Goal: Use online tool/utility: Utilize a website feature to perform a specific function

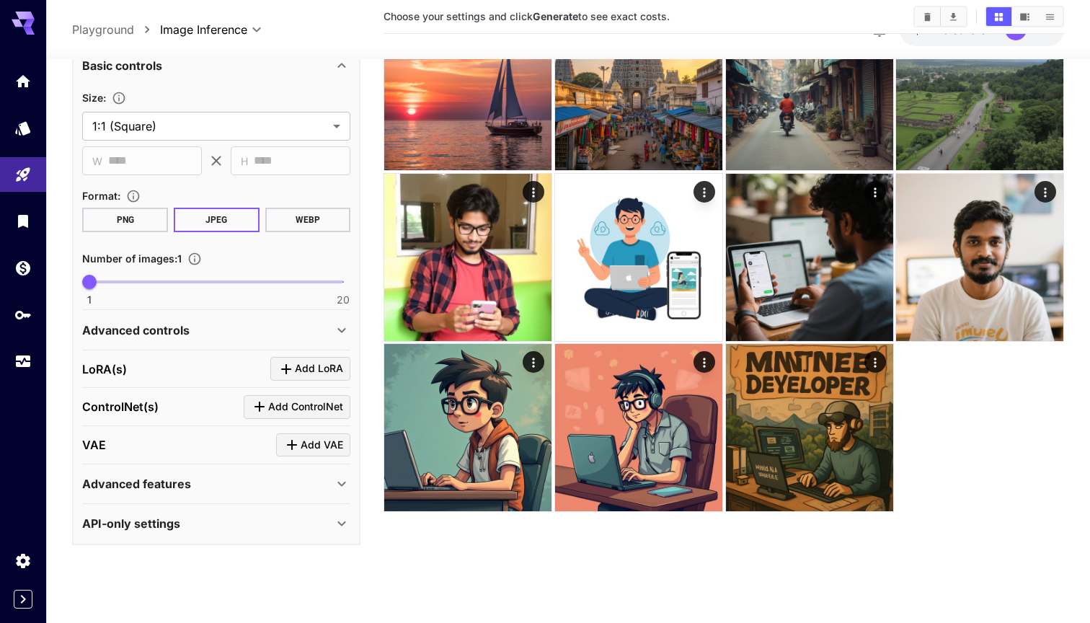
scroll to position [272, 0]
click at [286, 375] on icon "Click to add LoRA" at bounding box center [286, 369] width 17 height 17
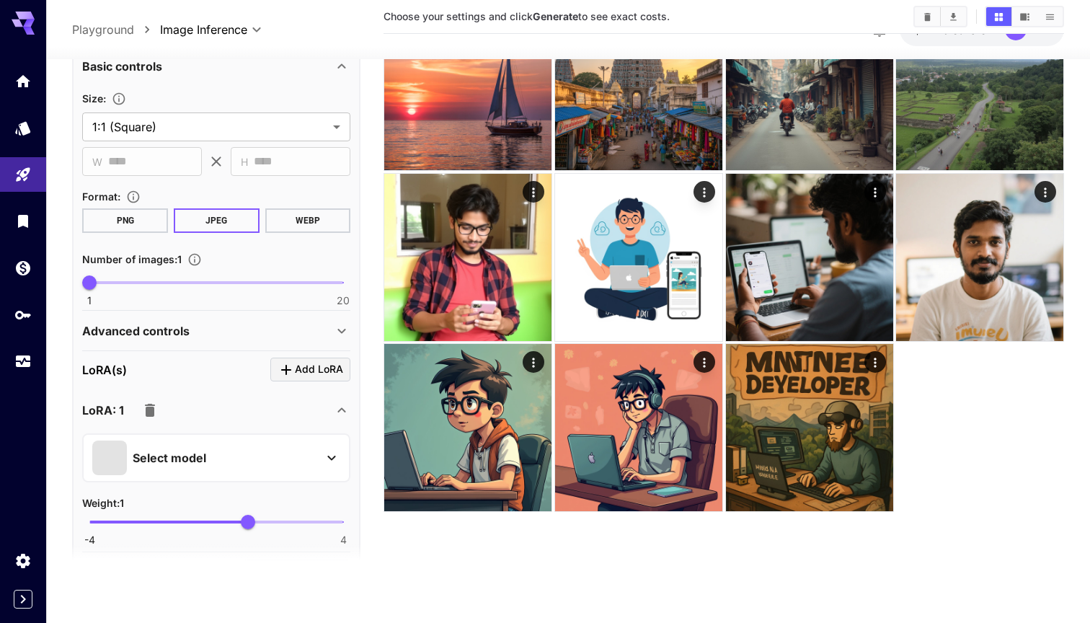
click at [309, 452] on div "Select model" at bounding box center [204, 457] width 225 height 35
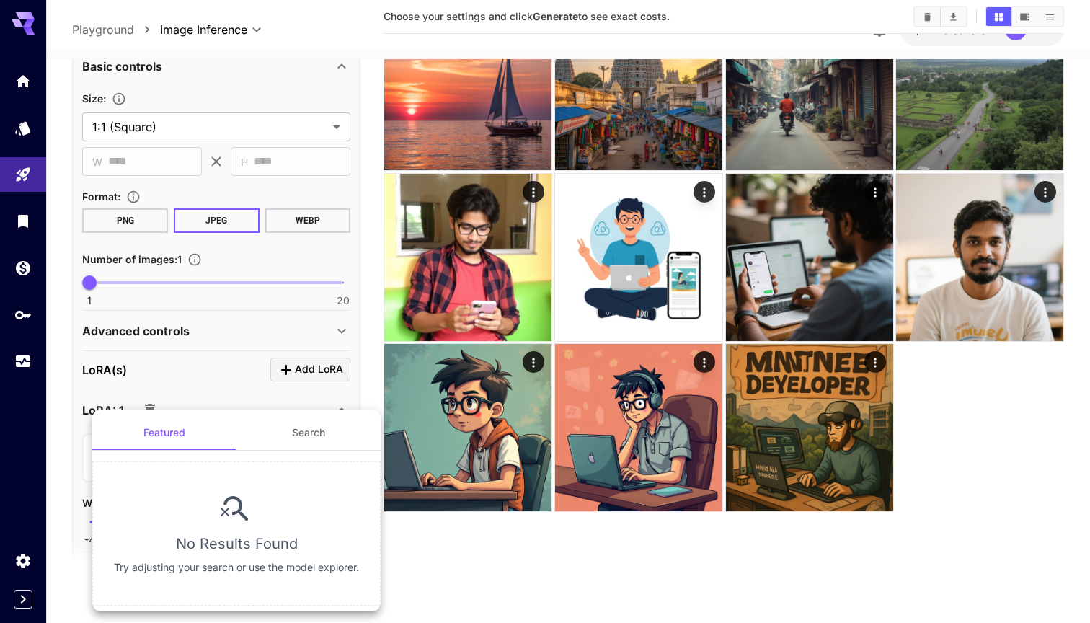
click at [316, 438] on button "Search" at bounding box center [308, 432] width 144 height 35
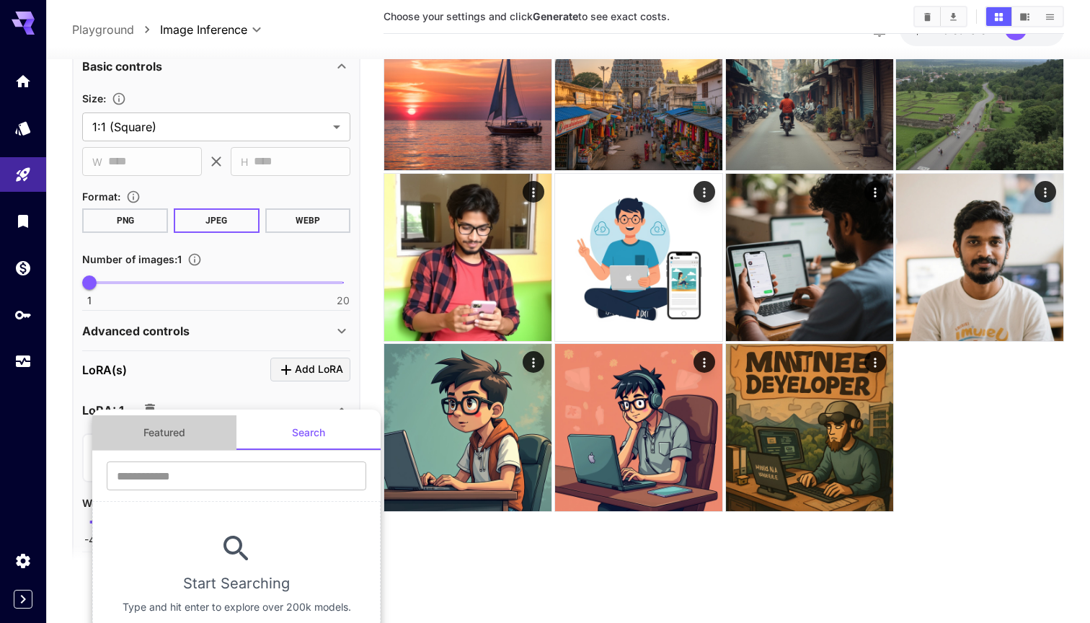
click at [175, 431] on button "Featured" at bounding box center [164, 432] width 144 height 35
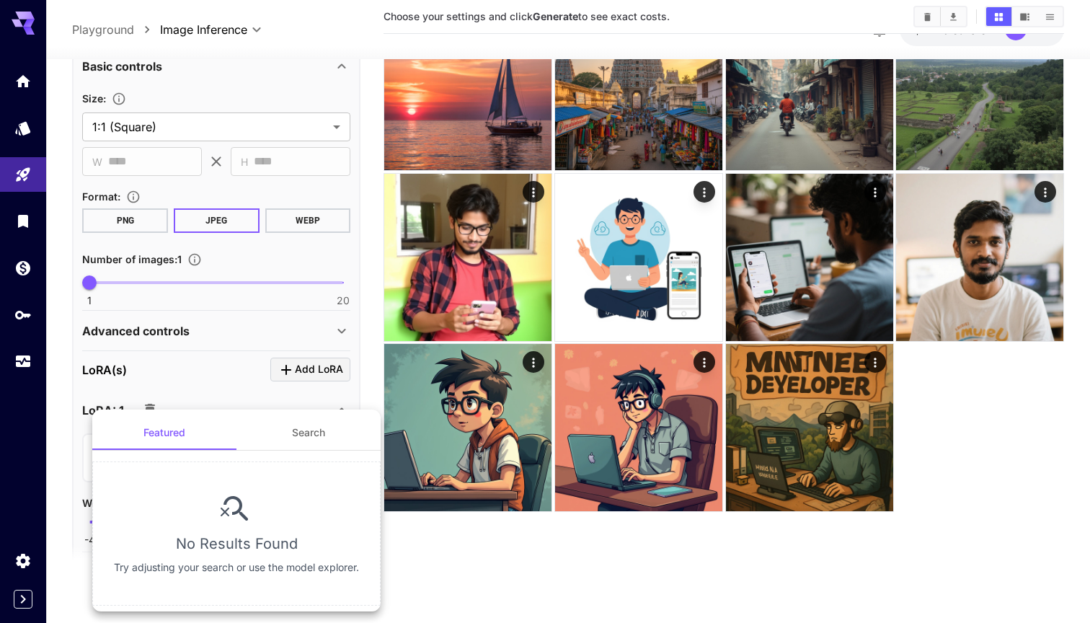
click at [41, 426] on div at bounding box center [545, 311] width 1090 height 623
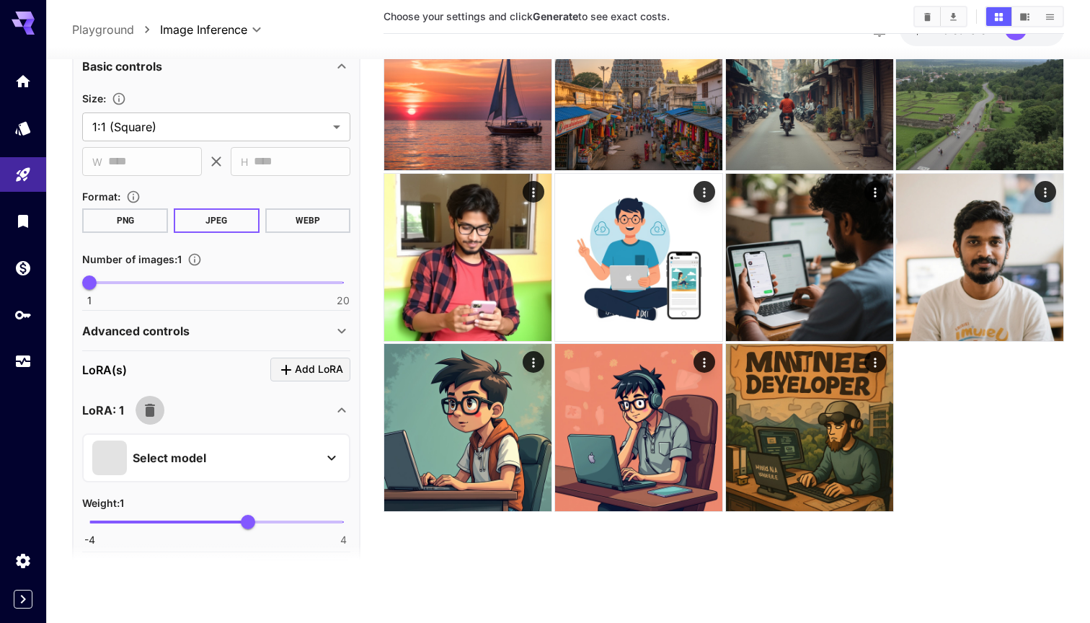
click at [151, 415] on icon "button" at bounding box center [150, 409] width 10 height 13
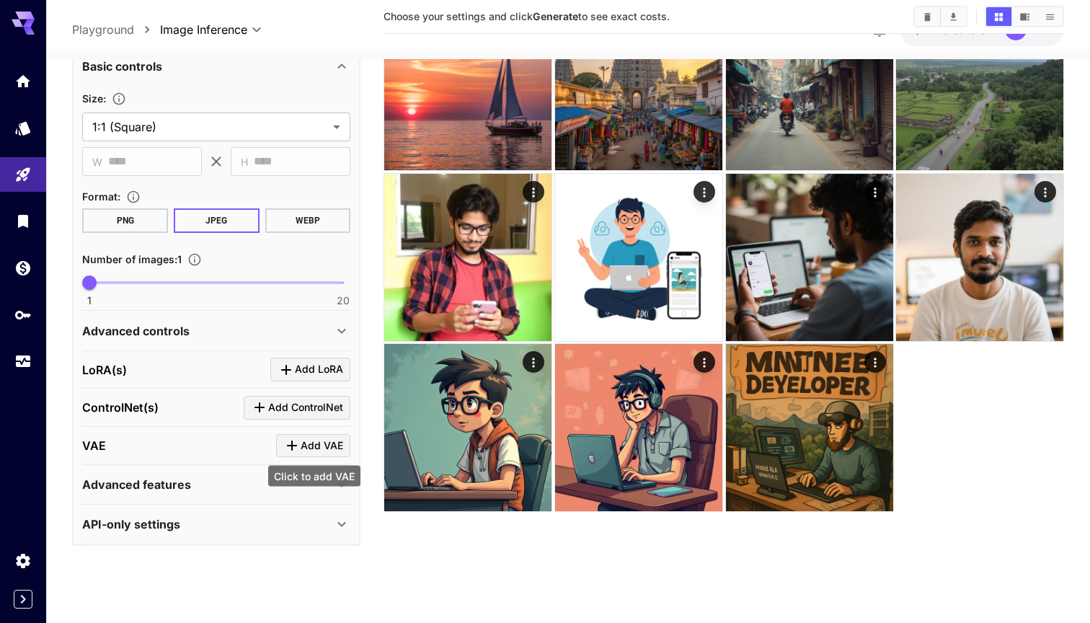
click at [299, 476] on div "Click to add VAE" at bounding box center [314, 476] width 92 height 21
click at [252, 484] on div "Advanced features" at bounding box center [207, 484] width 251 height 17
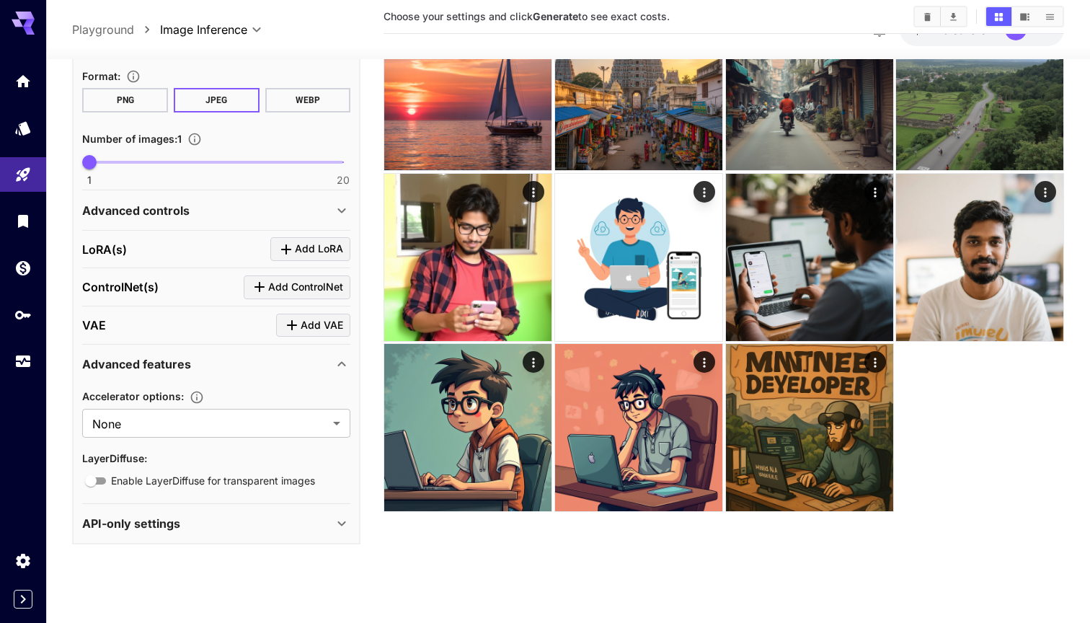
scroll to position [392, 0]
click at [255, 435] on body "**********" at bounding box center [545, 254] width 1090 height 737
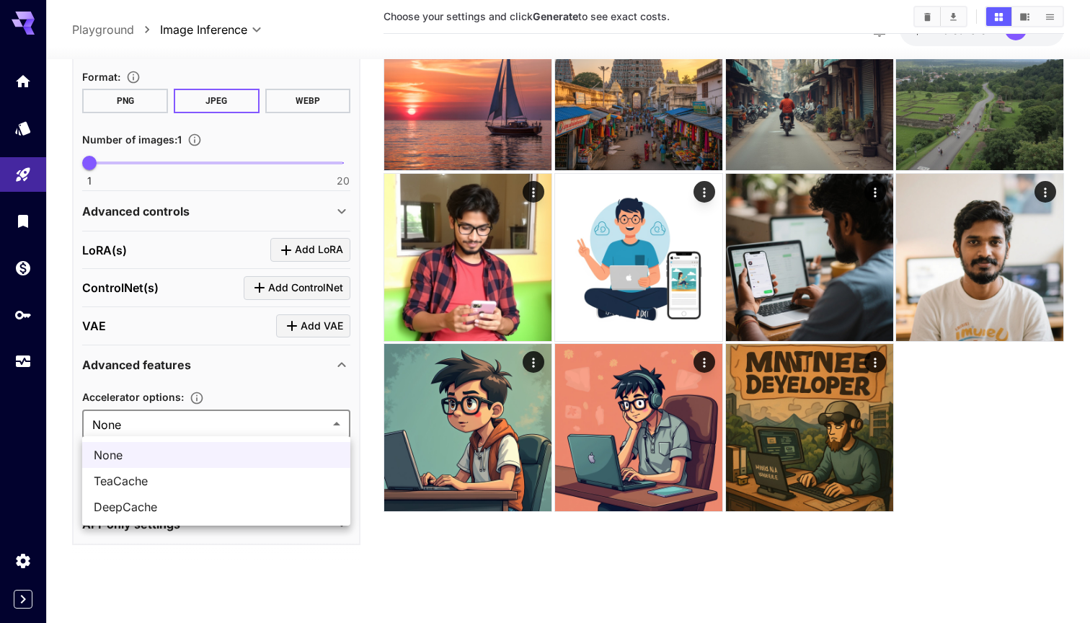
click at [250, 385] on div at bounding box center [545, 311] width 1090 height 623
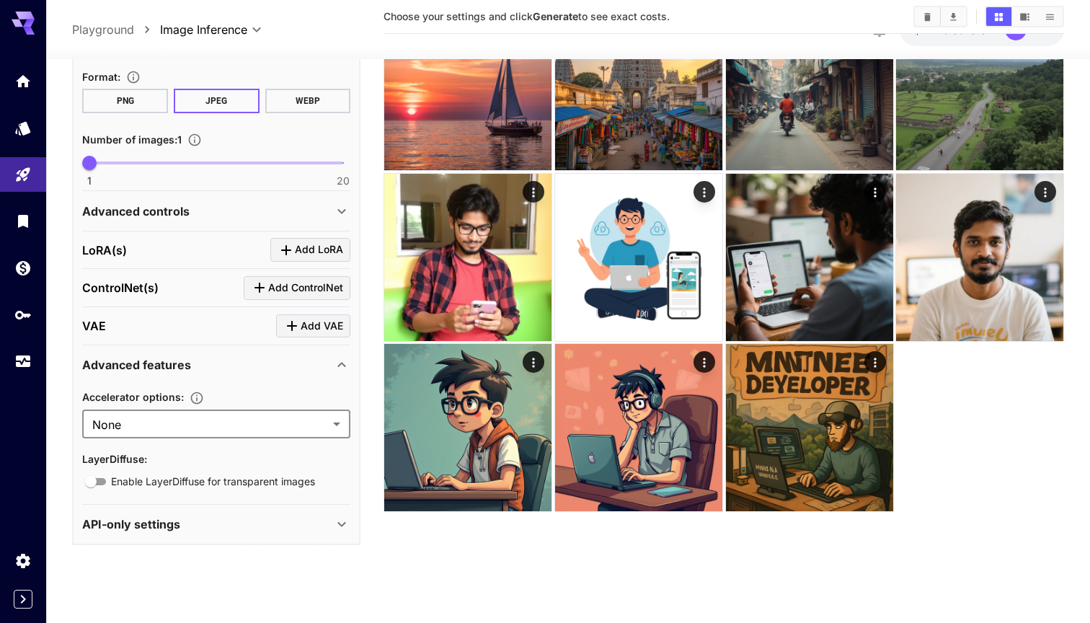
click at [282, 378] on div "Advanced features" at bounding box center [216, 365] width 268 height 35
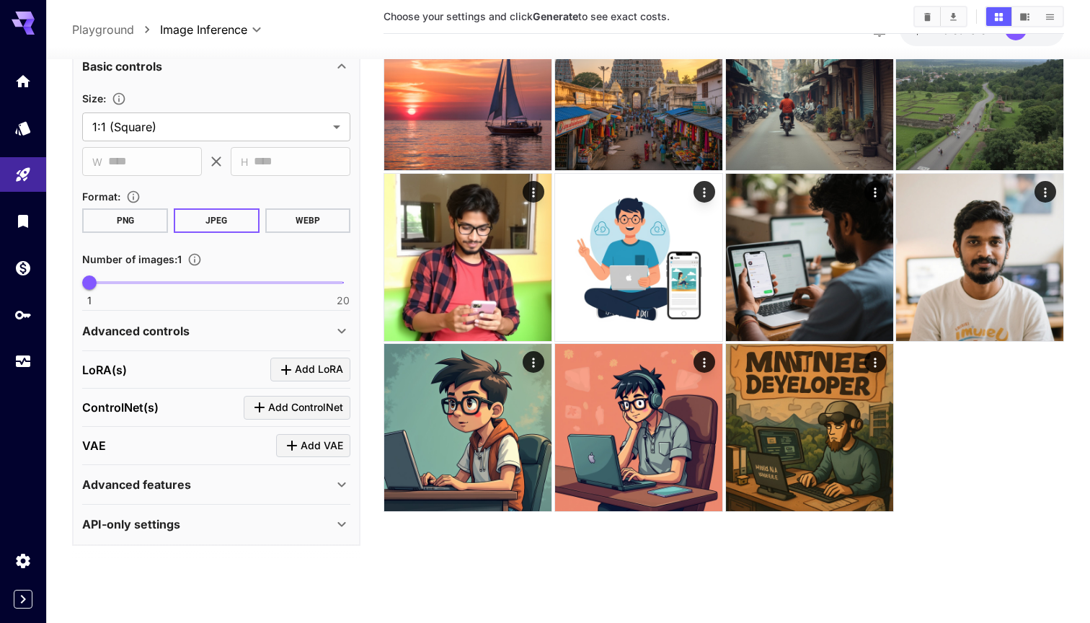
scroll to position [272, 0]
click at [275, 523] on div "API-only settings" at bounding box center [207, 524] width 251 height 17
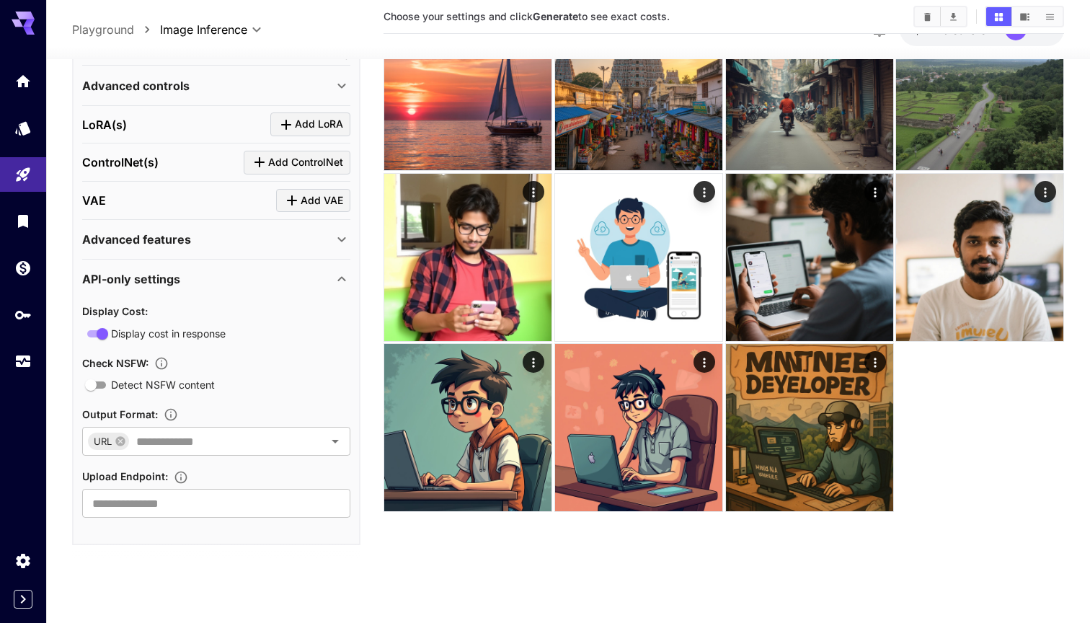
scroll to position [516, 0]
click at [208, 444] on input "text" at bounding box center [217, 442] width 173 height 20
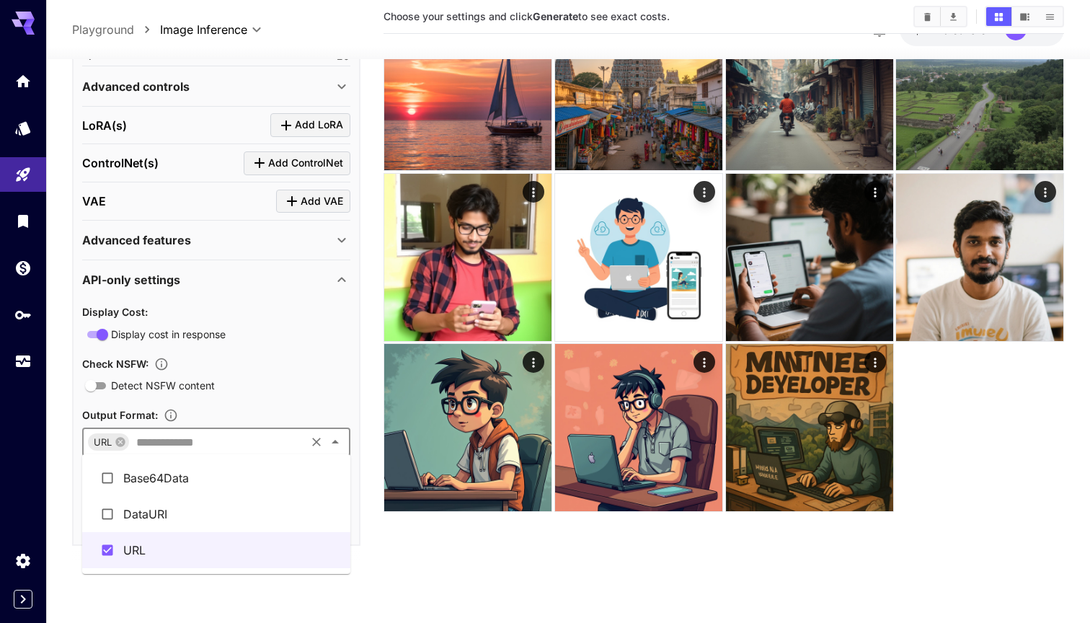
scroll to position [114, 0]
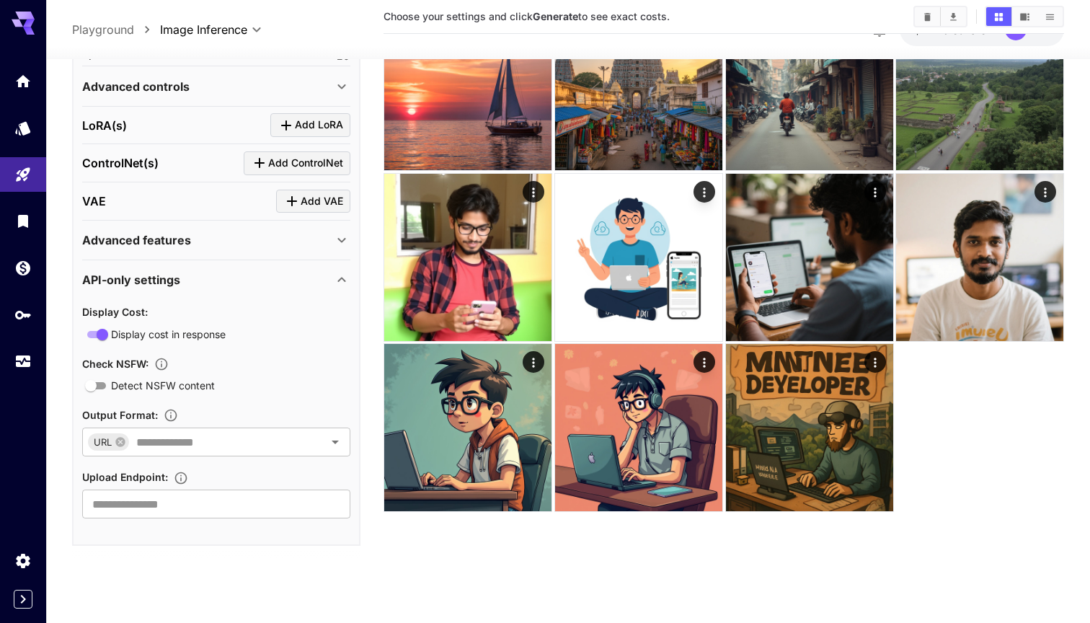
click at [306, 355] on div "Check NSFW :" at bounding box center [216, 362] width 268 height 17
click at [281, 510] on input "text" at bounding box center [216, 504] width 268 height 29
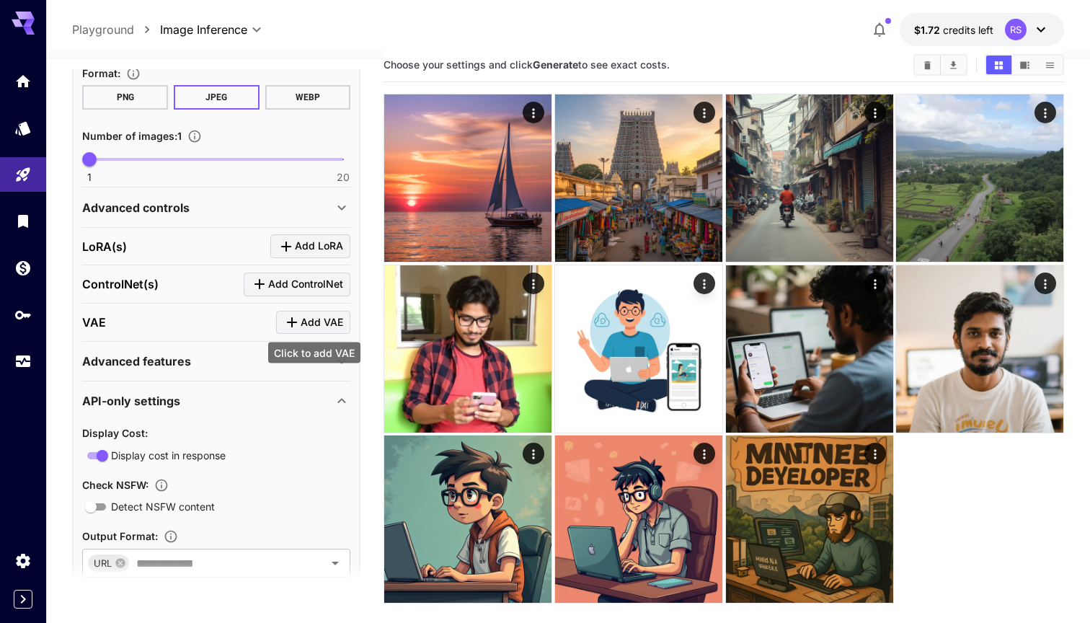
scroll to position [487, 0]
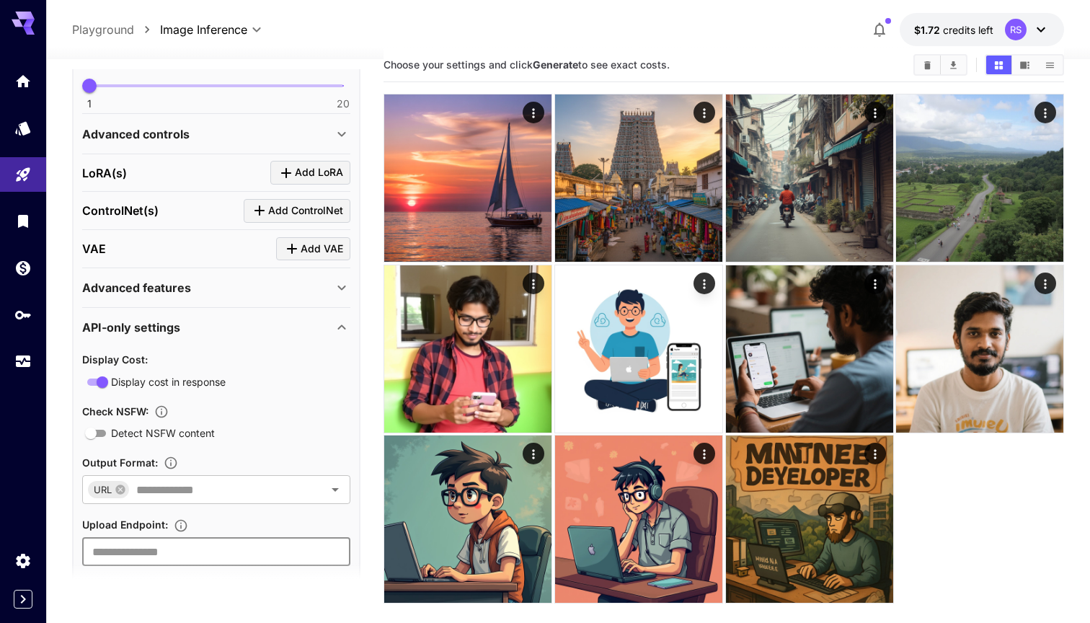
click at [333, 292] on div "Advanced features" at bounding box center [207, 287] width 251 height 17
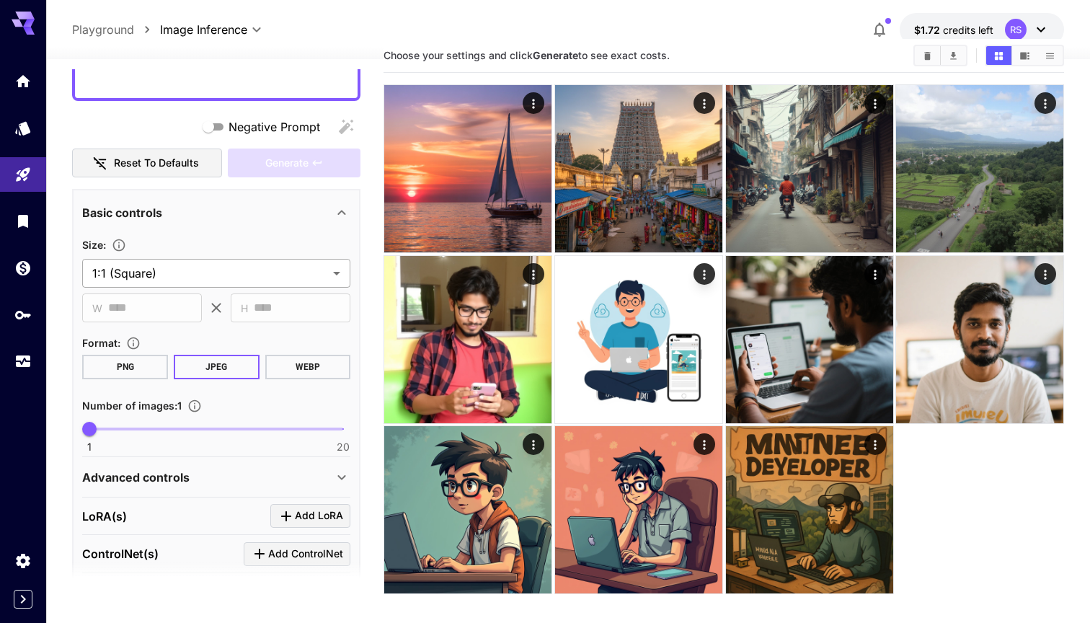
scroll to position [146, 0]
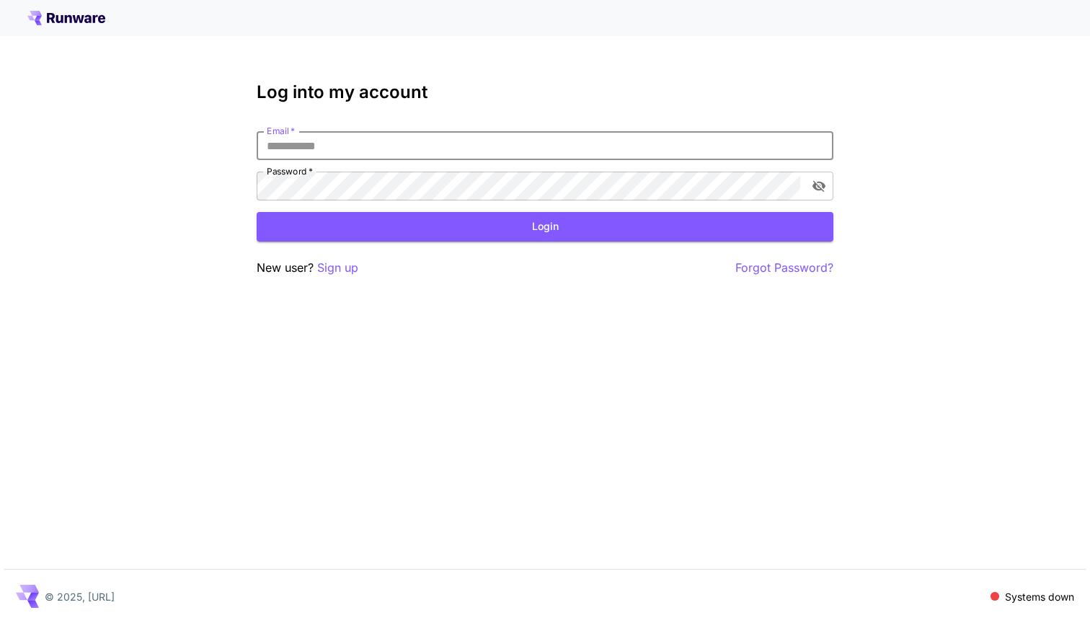
type input "**********"
click at [545, 226] on button "Login" at bounding box center [545, 227] width 577 height 30
